Goal: Transaction & Acquisition: Purchase product/service

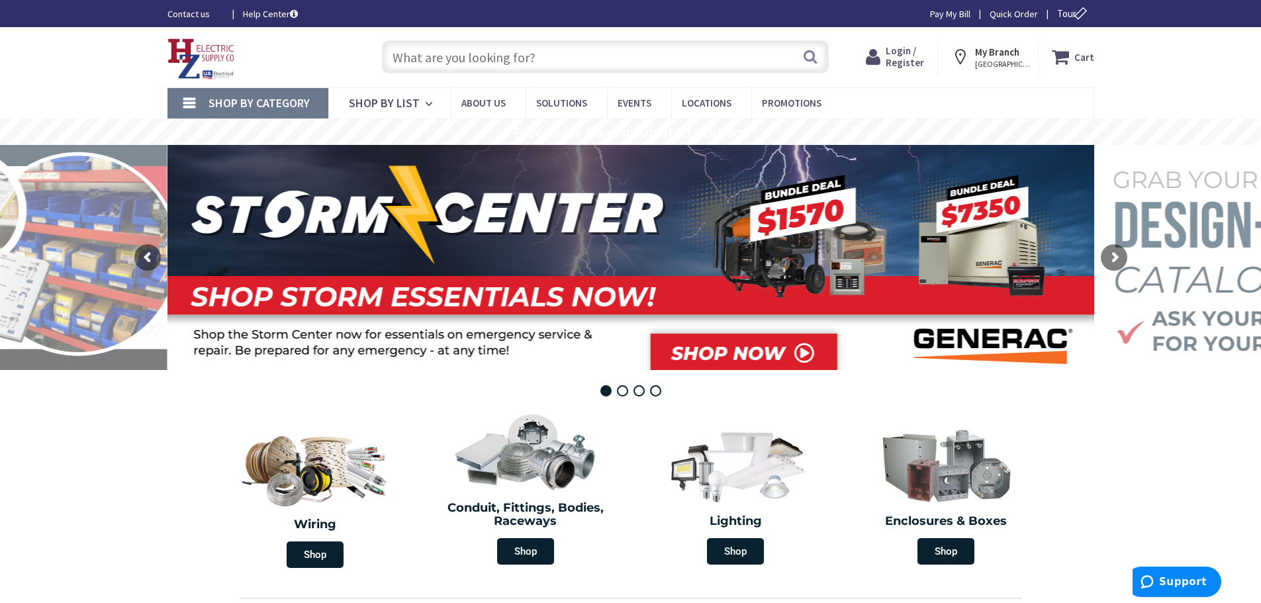
click at [407, 54] on input "text" at bounding box center [605, 56] width 447 height 33
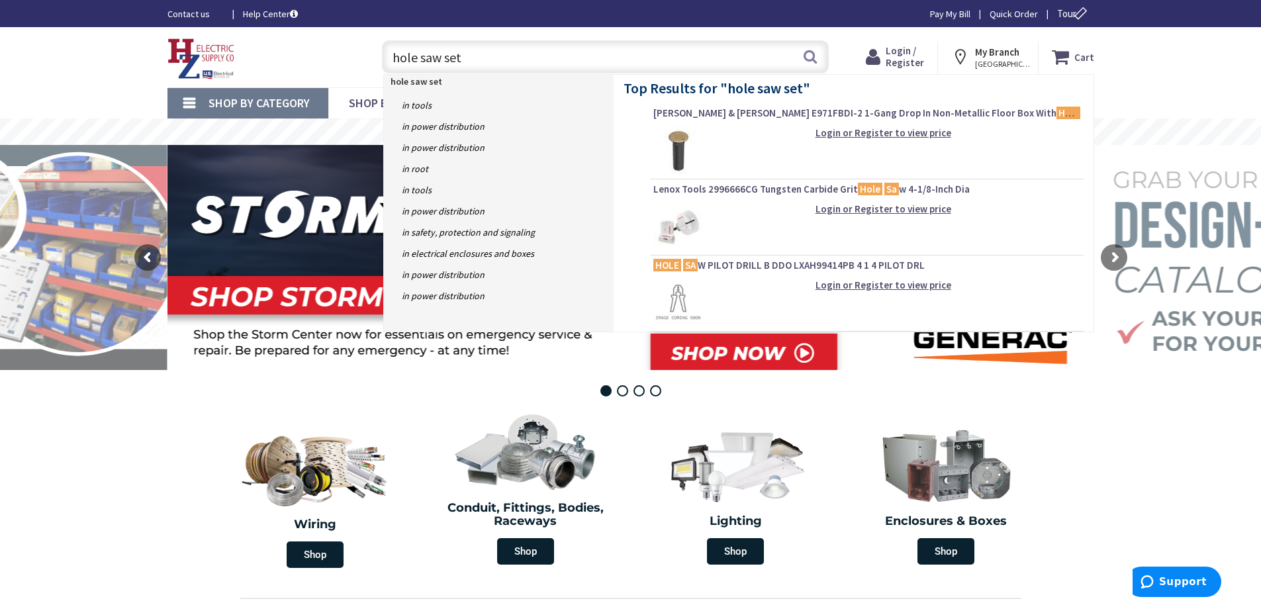
type input "hole saw sets"
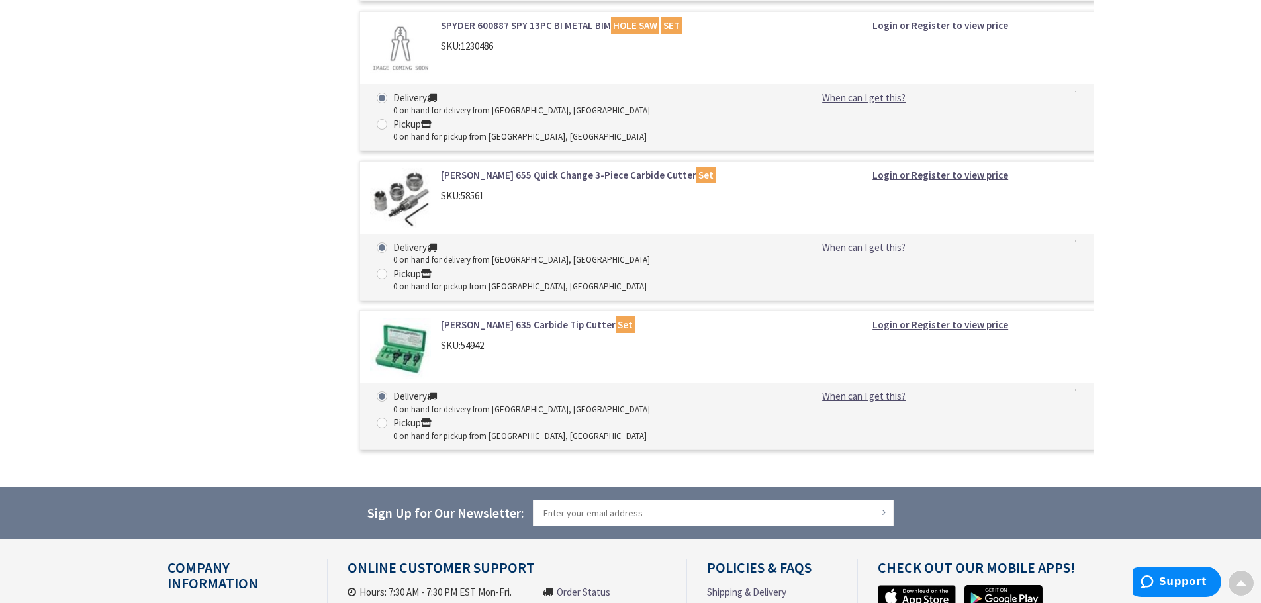
scroll to position [920, 0]
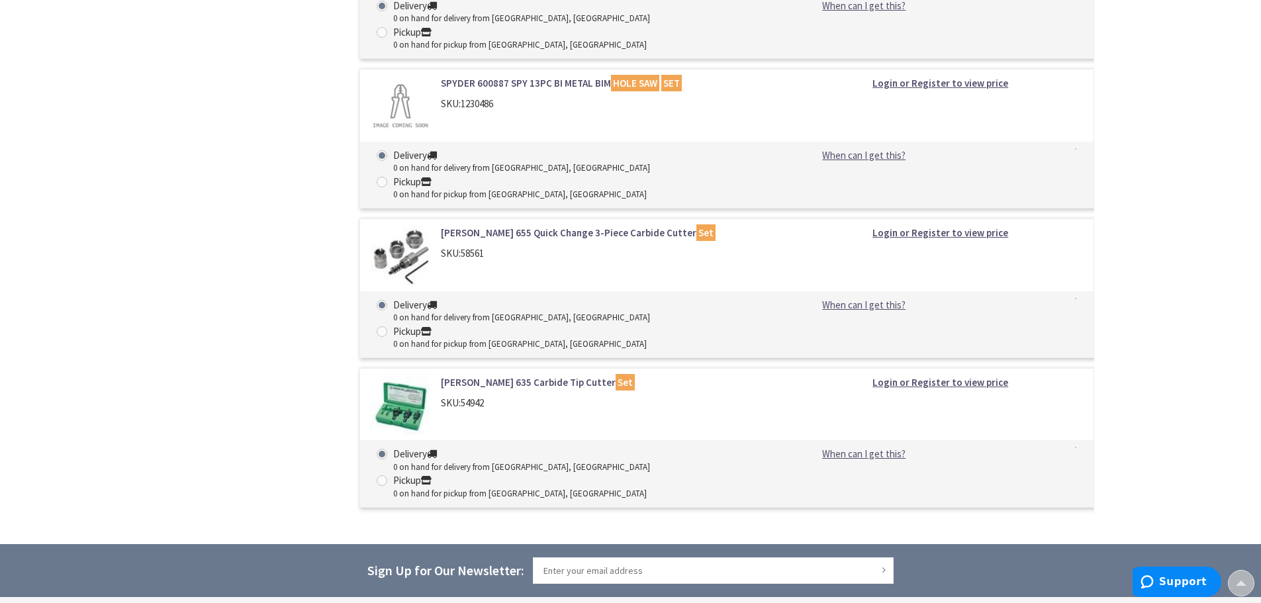
click at [406, 375] on img at bounding box center [401, 406] width 62 height 62
